Goal: Entertainment & Leisure: Consume media (video, audio)

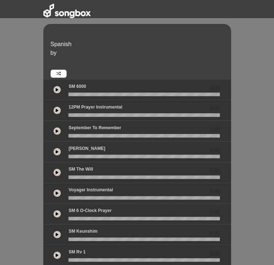
click at [56, 88] on icon at bounding box center [57, 90] width 3 height 4
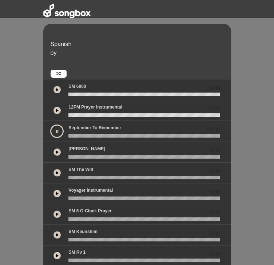
click at [53, 149] on button at bounding box center [56, 152] width 7 height 7
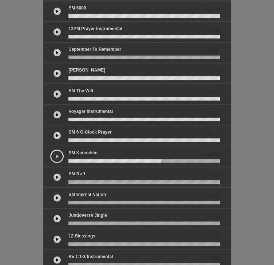
scroll to position [81, 0]
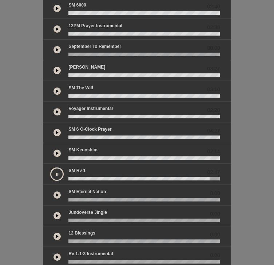
click at [50, 168] on button at bounding box center [56, 174] width 13 height 13
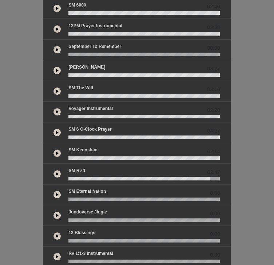
click at [56, 172] on icon at bounding box center [57, 174] width 3 height 4
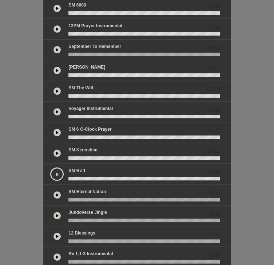
click at [50, 168] on button at bounding box center [56, 174] width 13 height 13
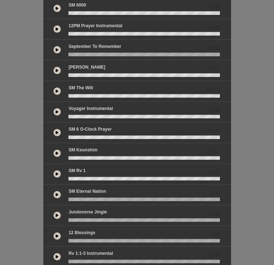
click at [53, 170] on button at bounding box center [56, 173] width 7 height 7
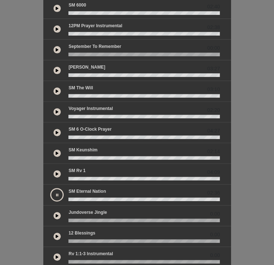
click at [50, 188] on button at bounding box center [56, 194] width 13 height 13
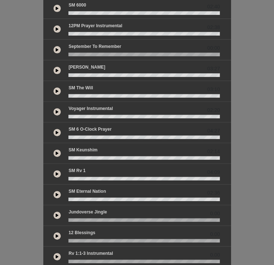
click at [221, 143] on div "02:14" at bounding box center [137, 153] width 188 height 21
